Goal: Task Accomplishment & Management: Manage account settings

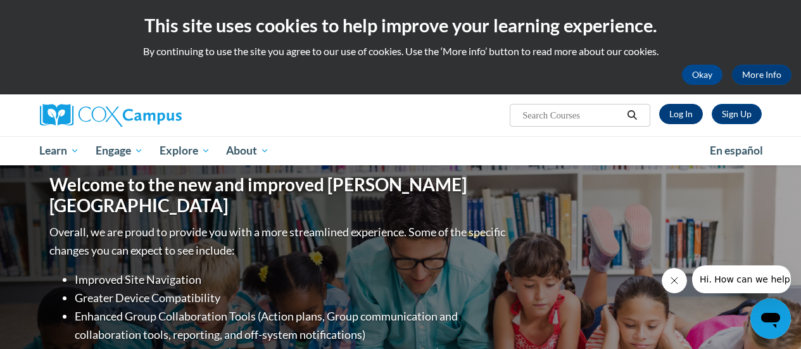
click at [682, 115] on link "Log In" at bounding box center [681, 114] width 44 height 20
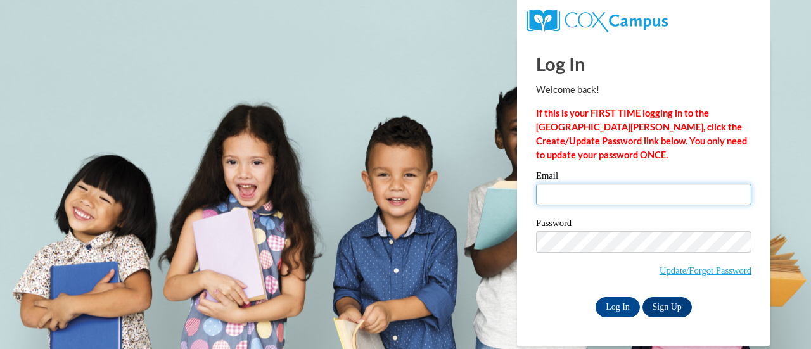
click at [597, 189] on input "Email" at bounding box center [643, 195] width 215 height 22
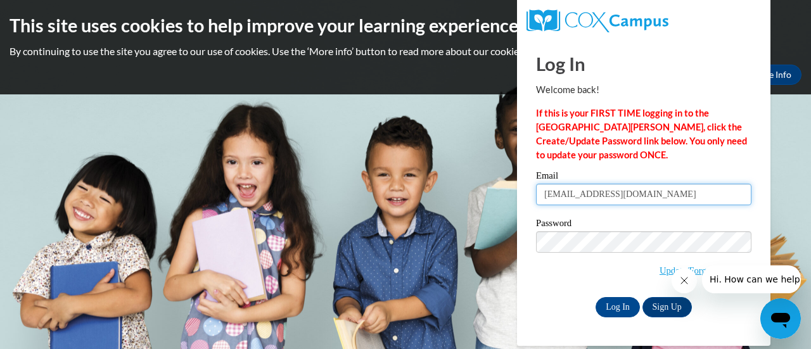
type input "latorri.west@dooly.k12.ga.us"
